Goal: Transaction & Acquisition: Purchase product/service

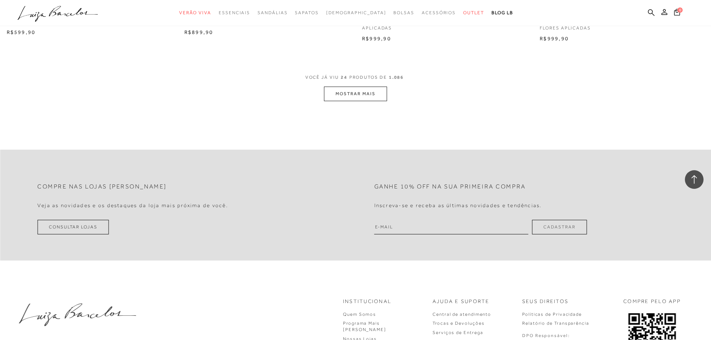
scroll to position [1904, 0]
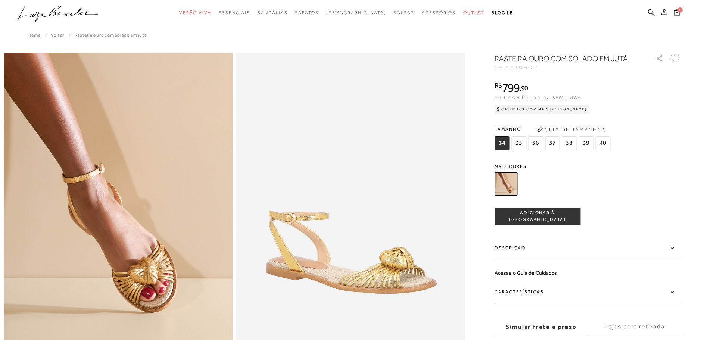
click at [652, 14] on icon at bounding box center [651, 12] width 7 height 7
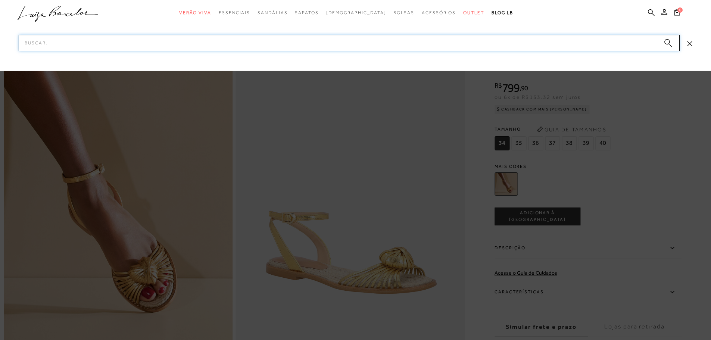
click at [578, 49] on input "Pesquisar" at bounding box center [349, 43] width 661 height 16
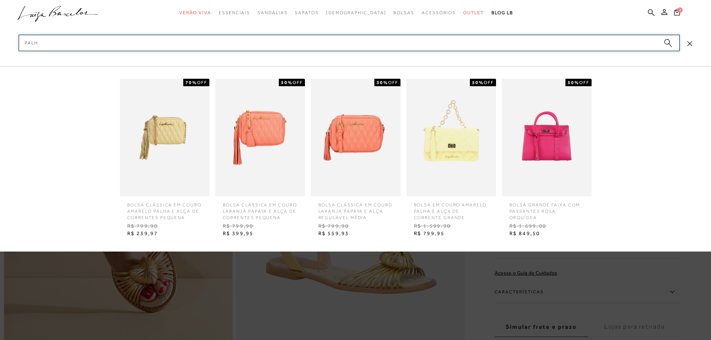
type input "palha"
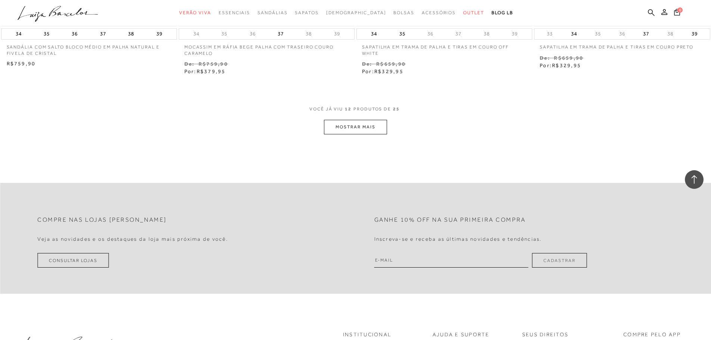
scroll to position [933, 0]
click at [376, 133] on button "MOSTRAR MAIS" at bounding box center [355, 126] width 63 height 15
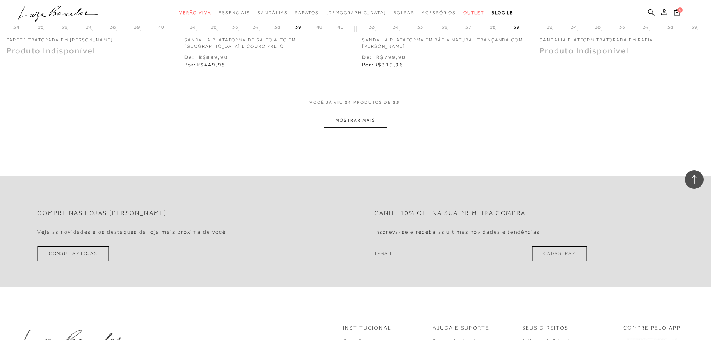
scroll to position [2007, 0]
